Goal: Task Accomplishment & Management: Manage account settings

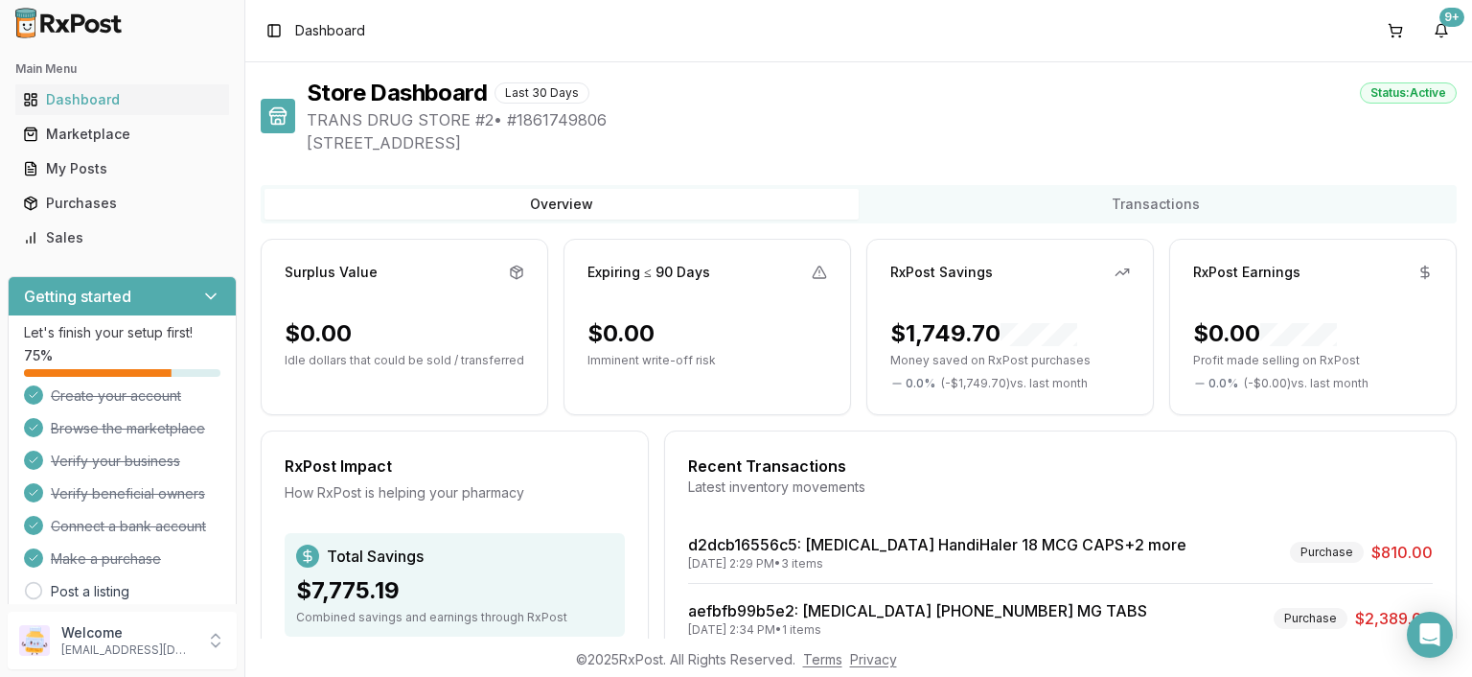
scroll to position [230, 0]
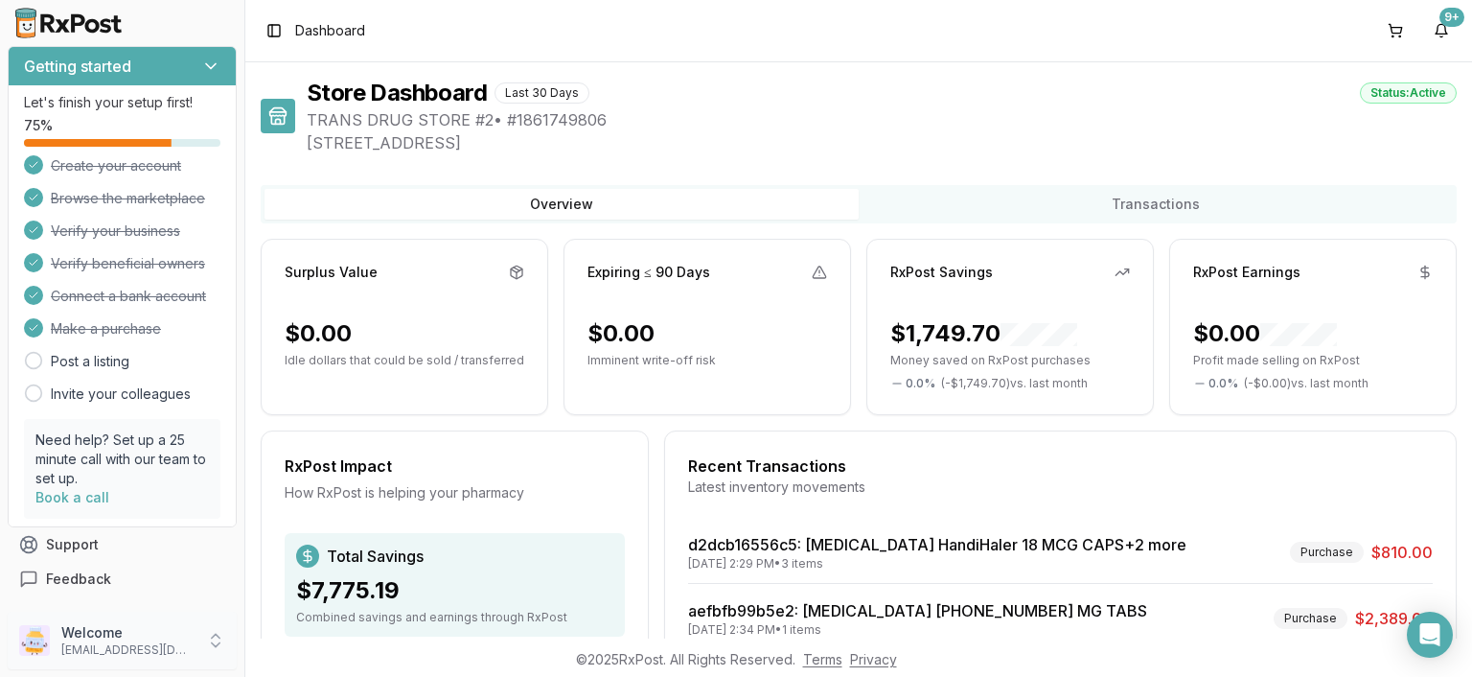
click at [216, 644] on icon at bounding box center [215, 640] width 19 height 19
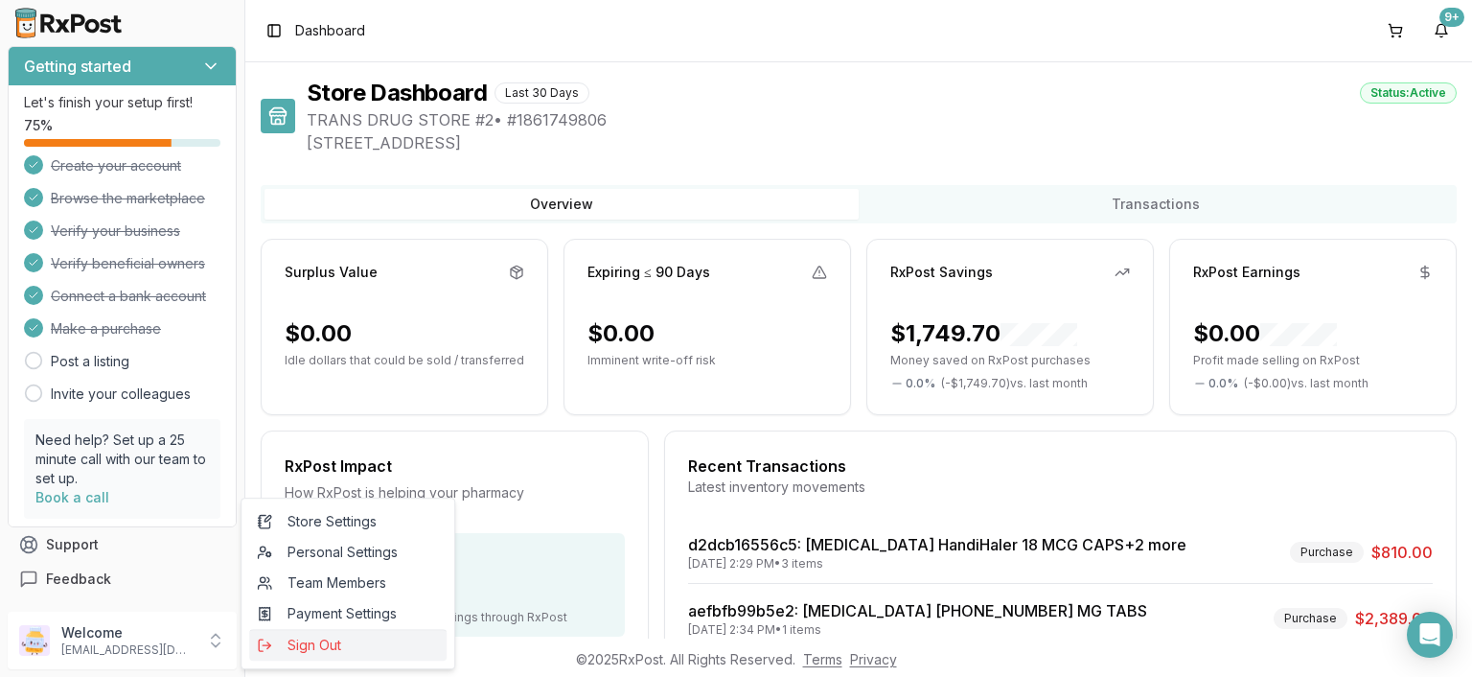
click at [324, 644] on span "Sign Out" at bounding box center [348, 644] width 182 height 19
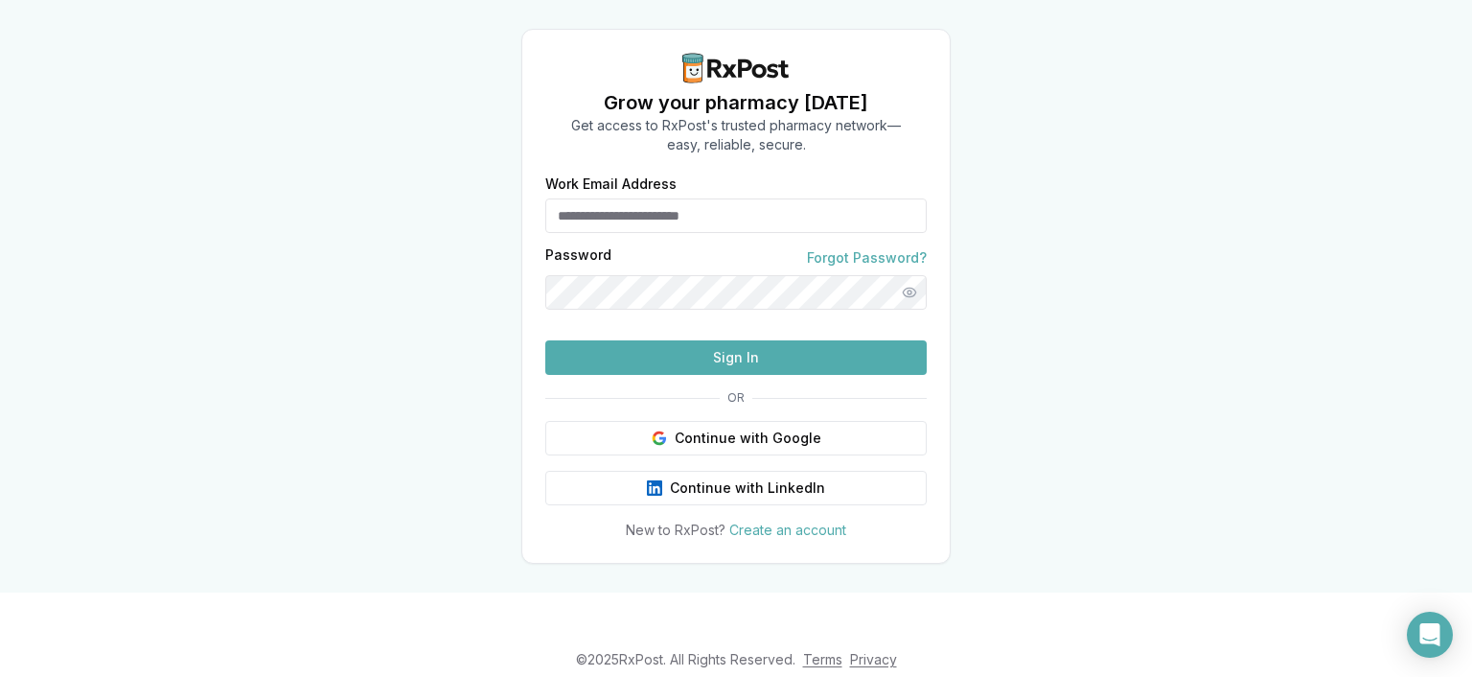
click at [677, 204] on input "Work Email Address" at bounding box center [735, 215] width 381 height 34
type input "**********"
click at [724, 375] on button "Sign In" at bounding box center [735, 357] width 381 height 34
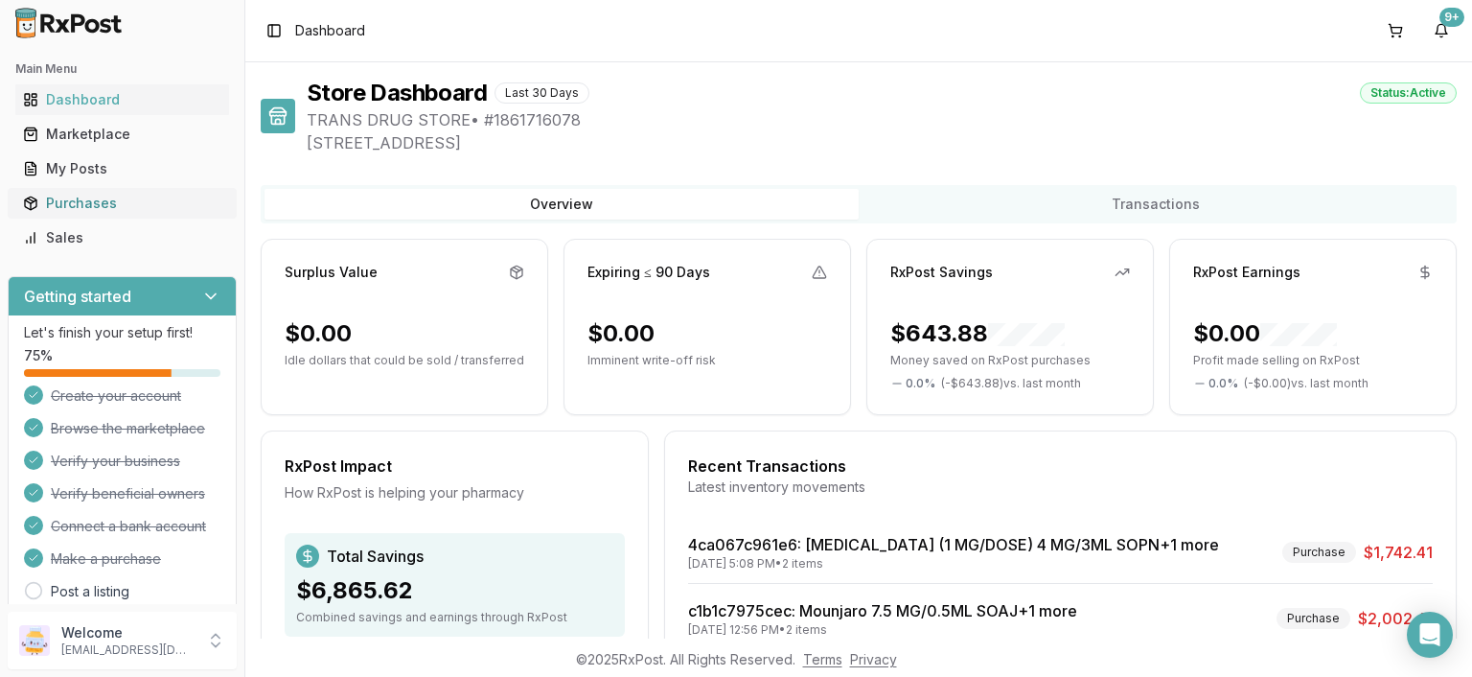
click at [94, 202] on div "Purchases" at bounding box center [122, 203] width 198 height 19
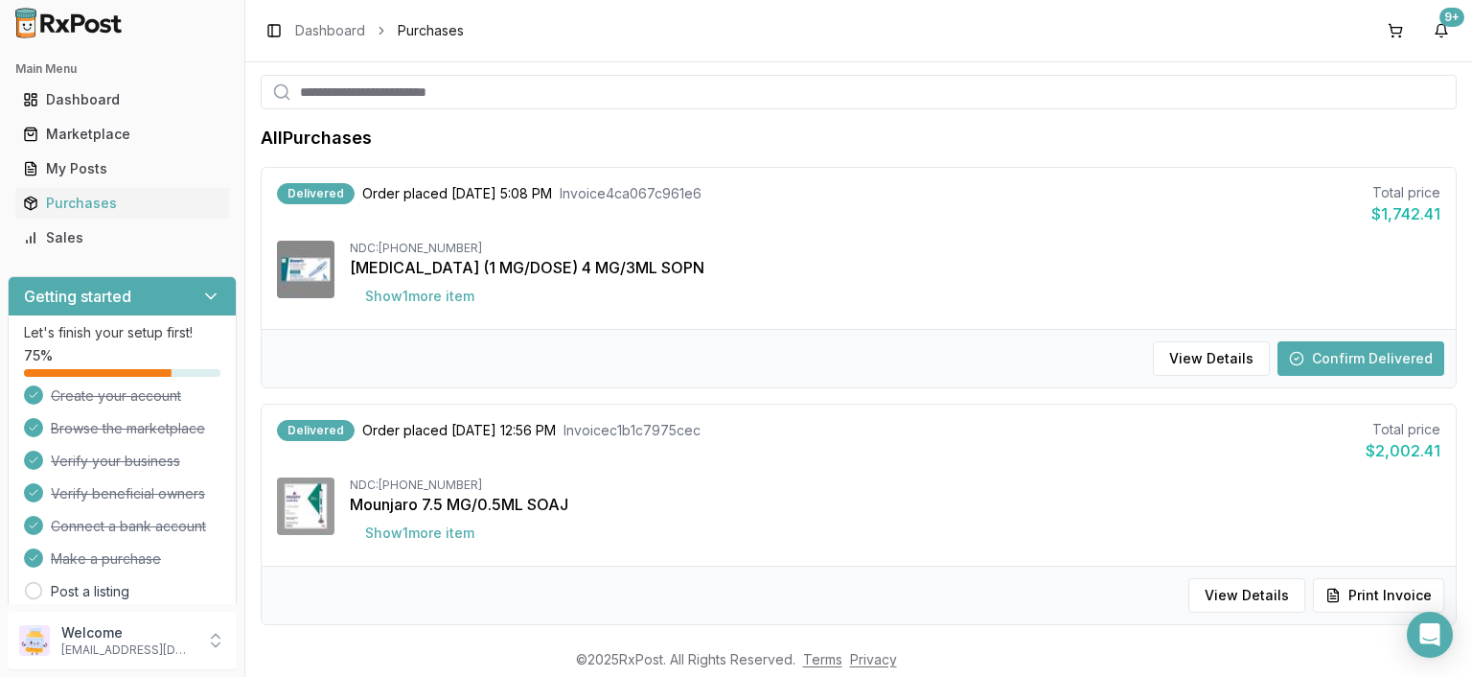
scroll to position [441, 0]
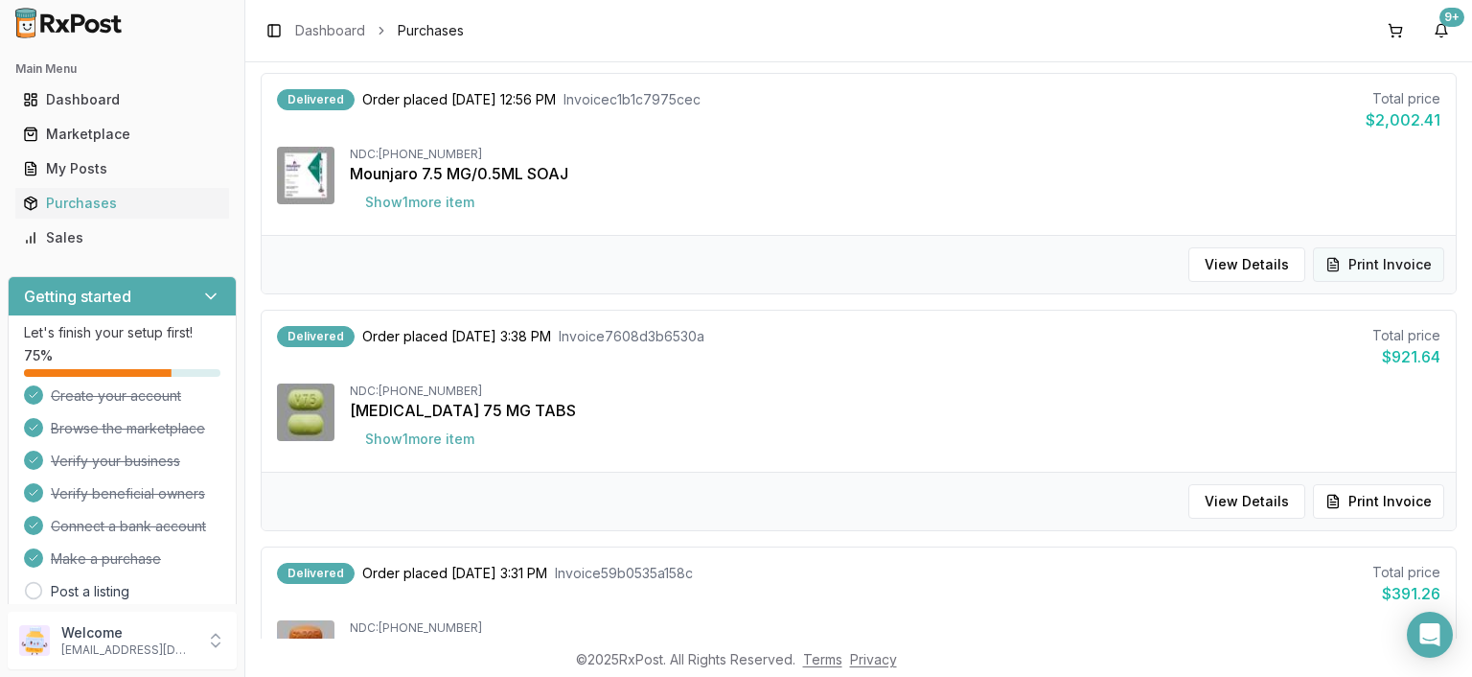
click at [1380, 259] on button "Print Invoice" at bounding box center [1378, 264] width 131 height 34
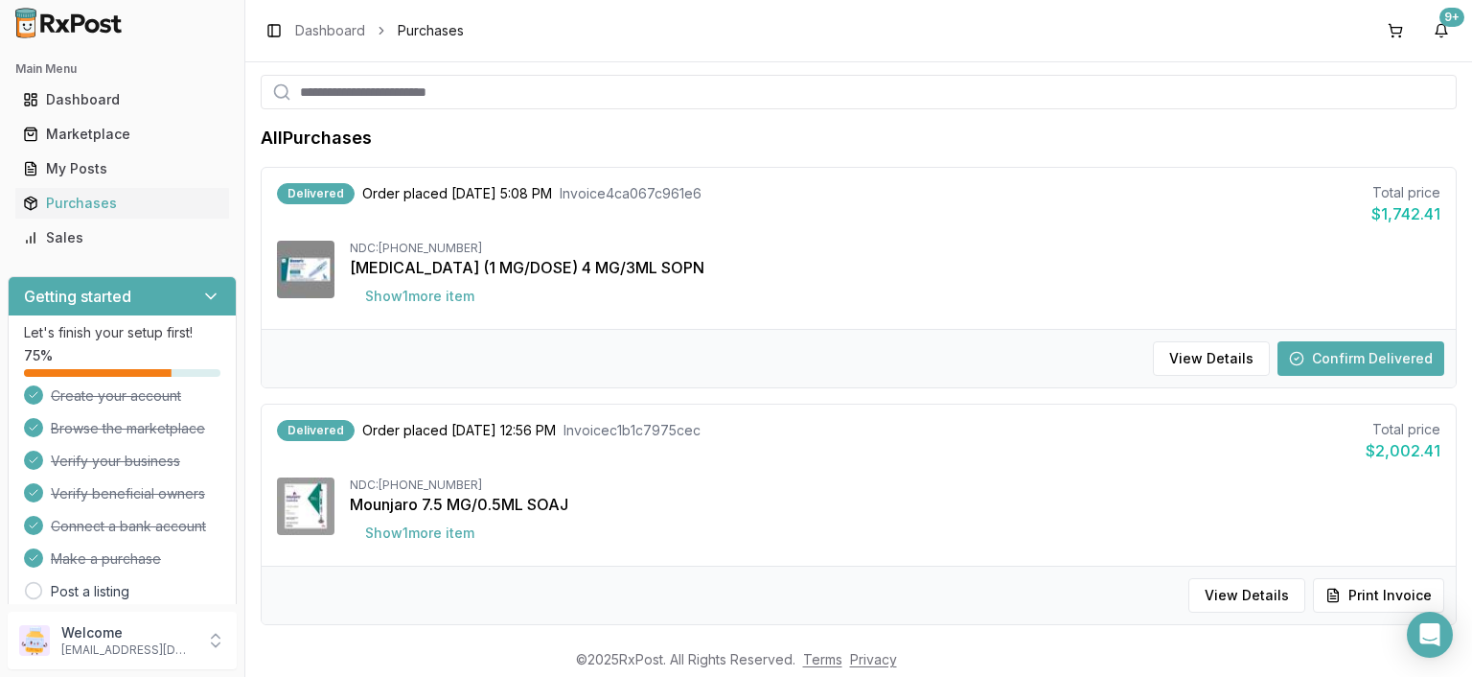
scroll to position [0, 0]
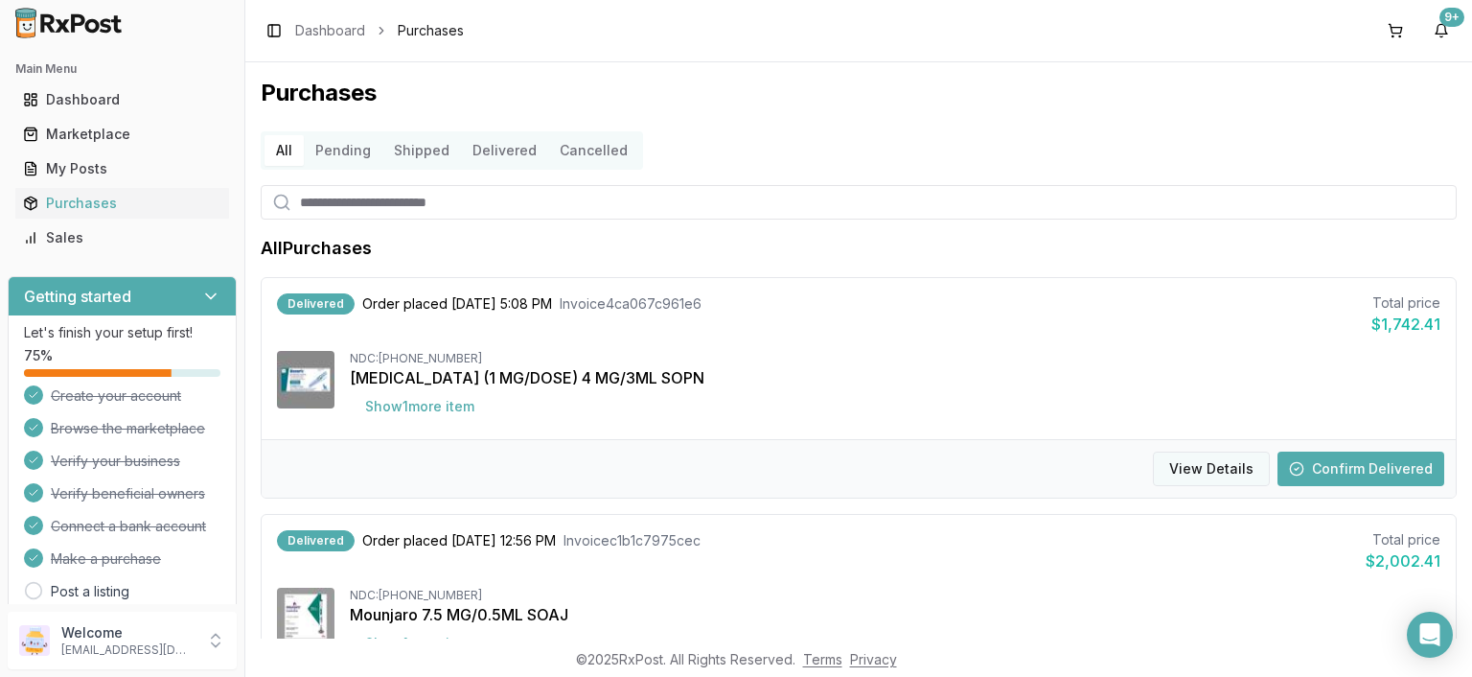
click at [1213, 471] on button "View Details" at bounding box center [1211, 468] width 117 height 34
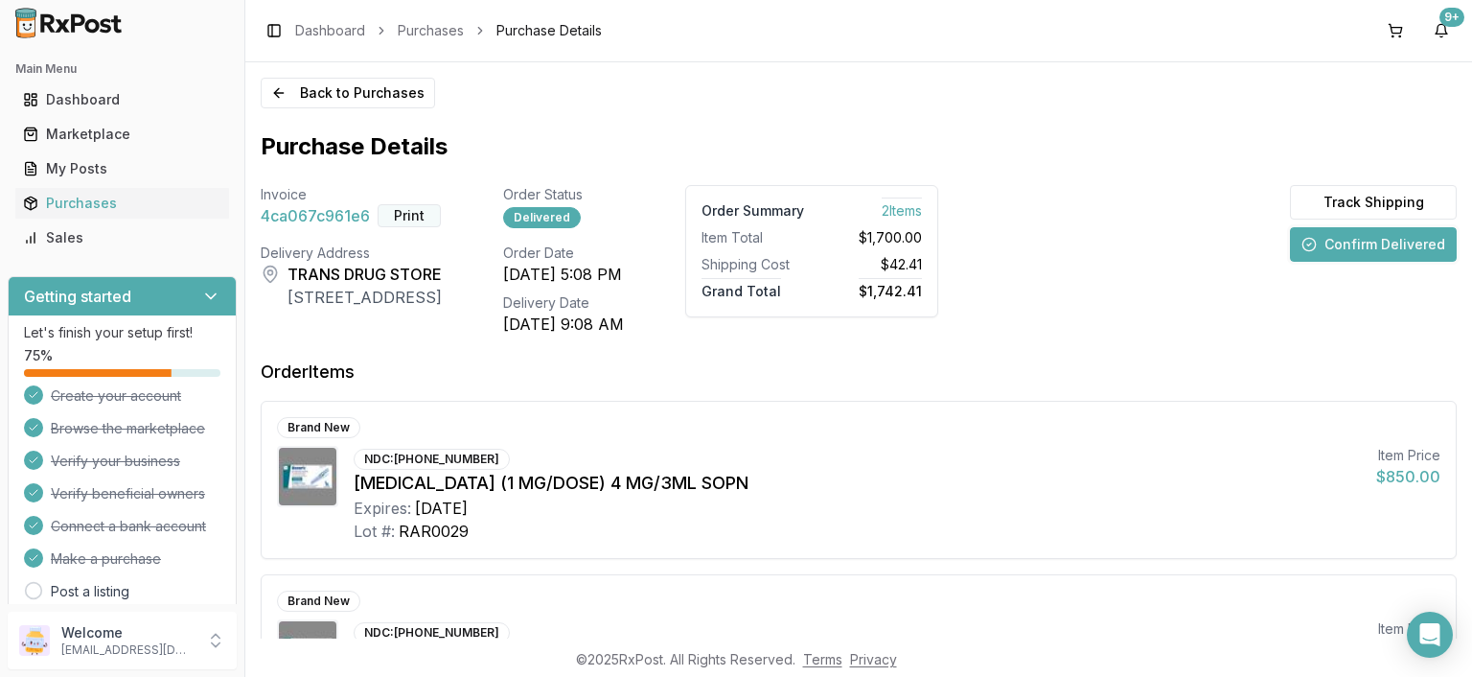
click at [398, 213] on button "Print" at bounding box center [409, 215] width 63 height 23
